Goal: Transaction & Acquisition: Purchase product/service

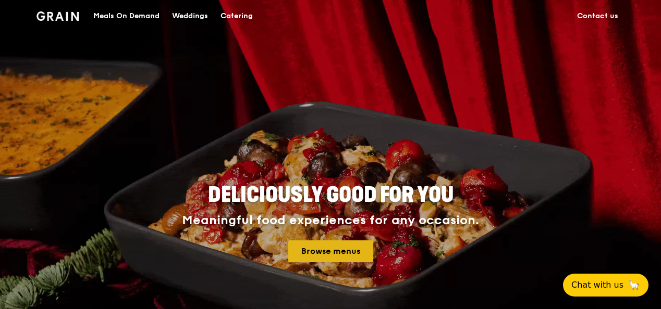
drag, startPoint x: 323, startPoint y: 240, endPoint x: 326, endPoint y: 246, distance: 7.3
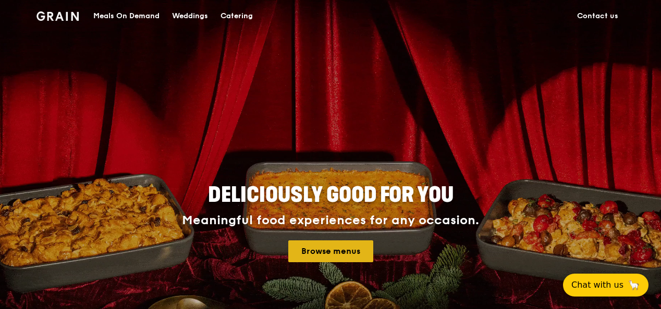
click at [326, 246] on h4 "Meaningful food experiences for any occasion. Browse menus" at bounding box center [330, 238] width 469 height 49
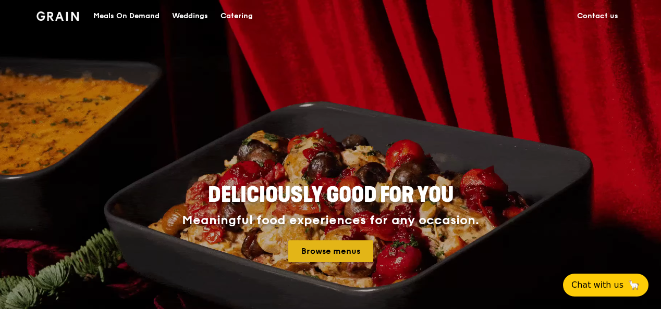
click at [326, 246] on link "Browse menus" at bounding box center [330, 252] width 85 height 22
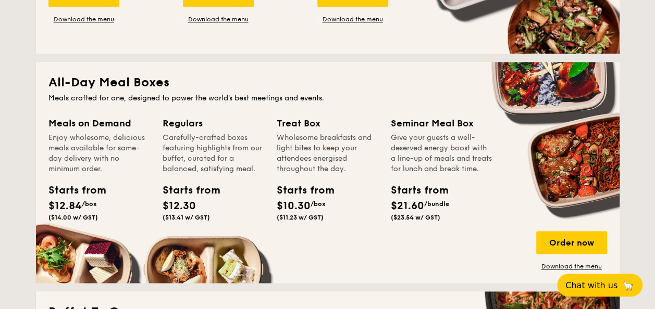
scroll to position [625, 0]
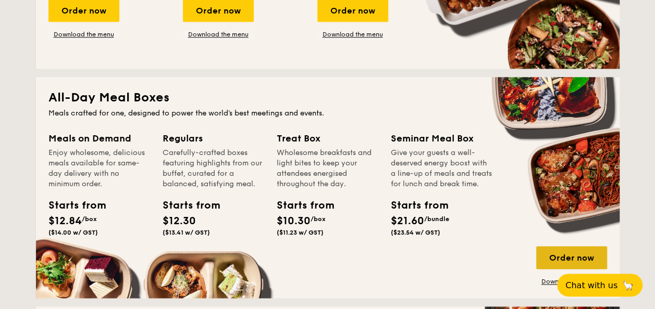
click at [569, 255] on div "Order now" at bounding box center [571, 257] width 71 height 23
